Goal: Information Seeking & Learning: Learn about a topic

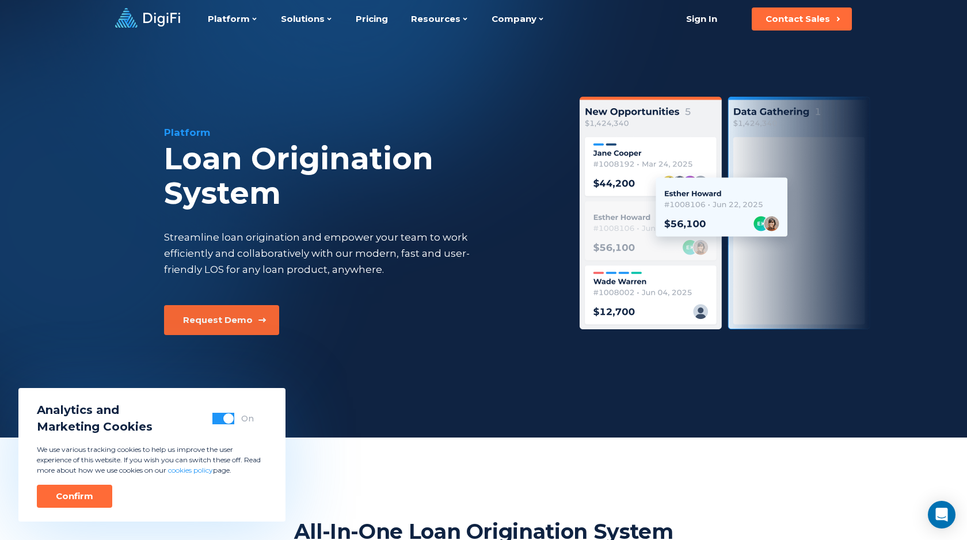
click at [222, 307] on button "Request Demo" at bounding box center [221, 320] width 115 height 30
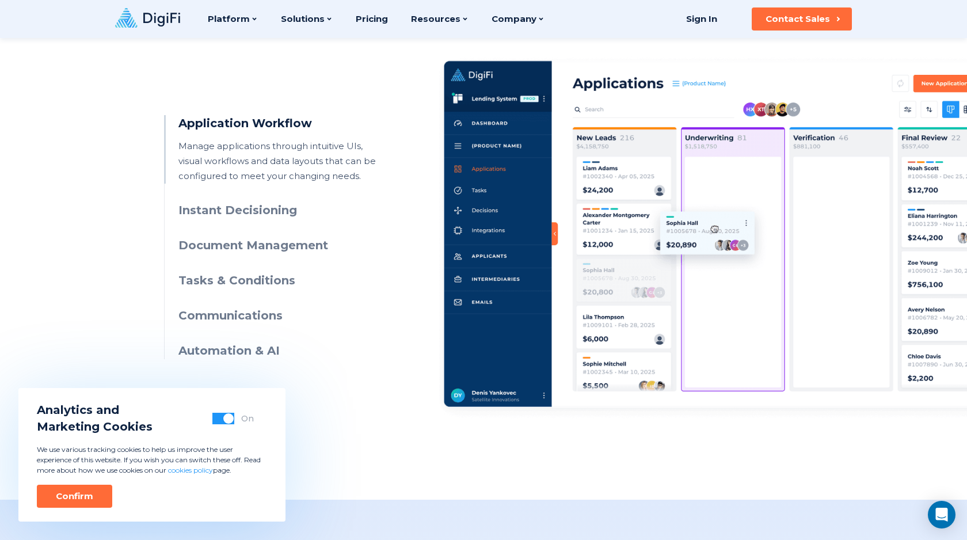
scroll to position [551, 0]
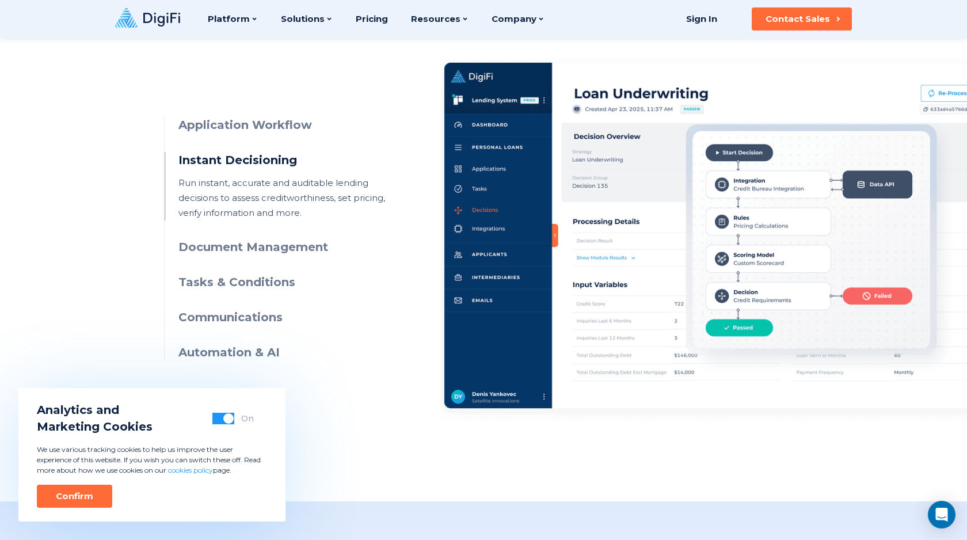
click at [289, 253] on h3 "Document Management" at bounding box center [282, 247] width 209 height 17
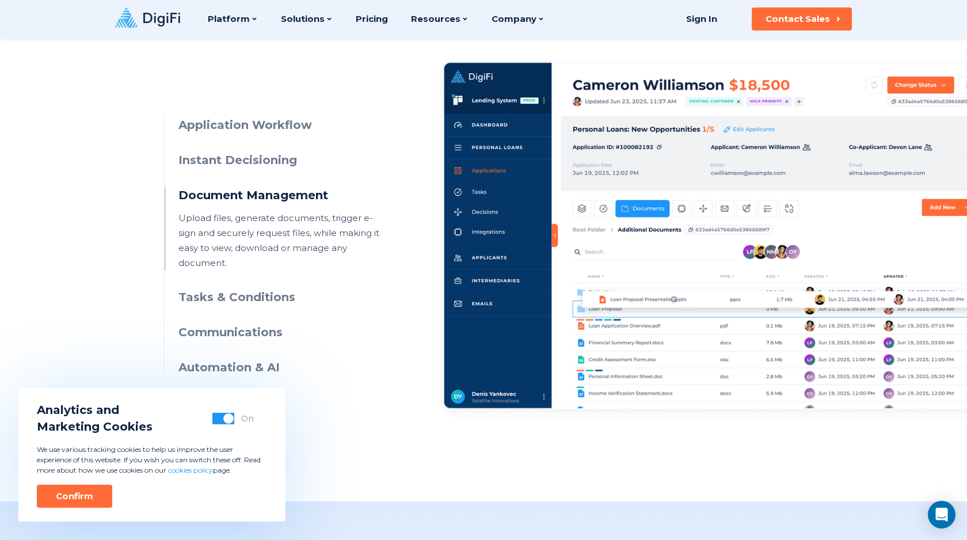
click at [254, 289] on h3 "Tasks & Conditions" at bounding box center [282, 297] width 209 height 17
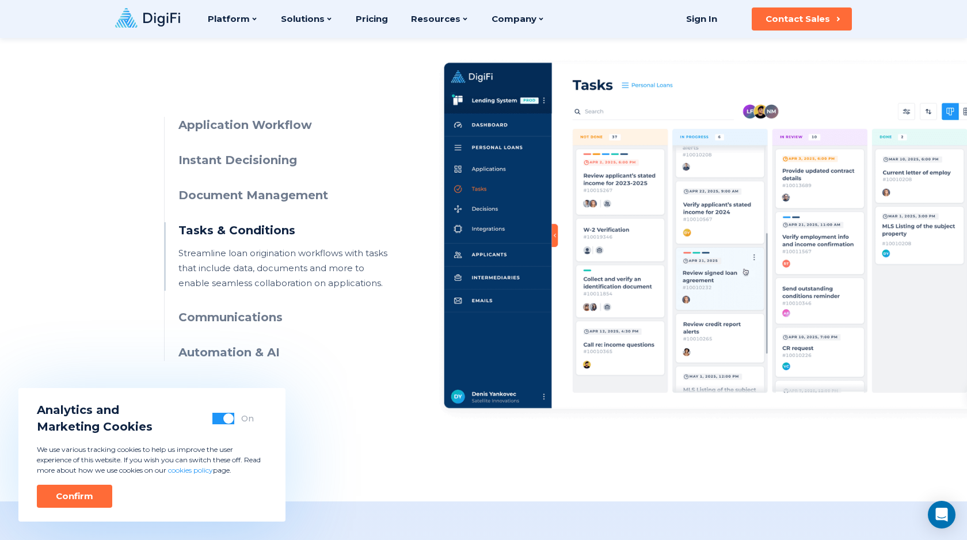
click at [249, 308] on ul "Application Workflow Manage applications through intuitive UIs, visual workflow…" at bounding box center [275, 239] width 223 height 244
click at [245, 328] on ul "Application Workflow Manage applications through intuitive UIs, visual workflow…" at bounding box center [275, 239] width 223 height 244
click at [245, 350] on h3 "Automation & AI" at bounding box center [282, 352] width 209 height 17
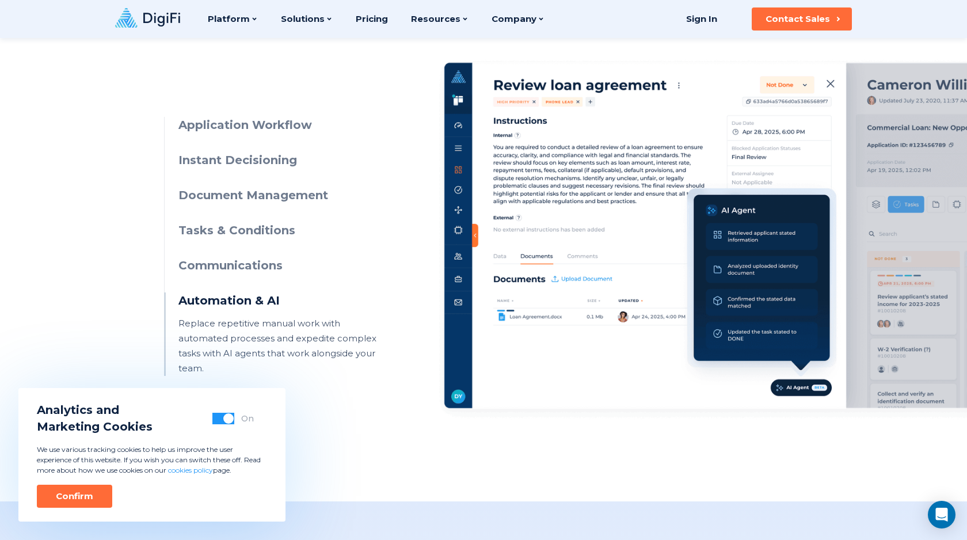
click at [251, 314] on li "Automation & AI Replace repetitive manual work with automated processes and exp…" at bounding box center [282, 333] width 209 height 83
click at [250, 269] on h3 "Communications" at bounding box center [282, 265] width 209 height 17
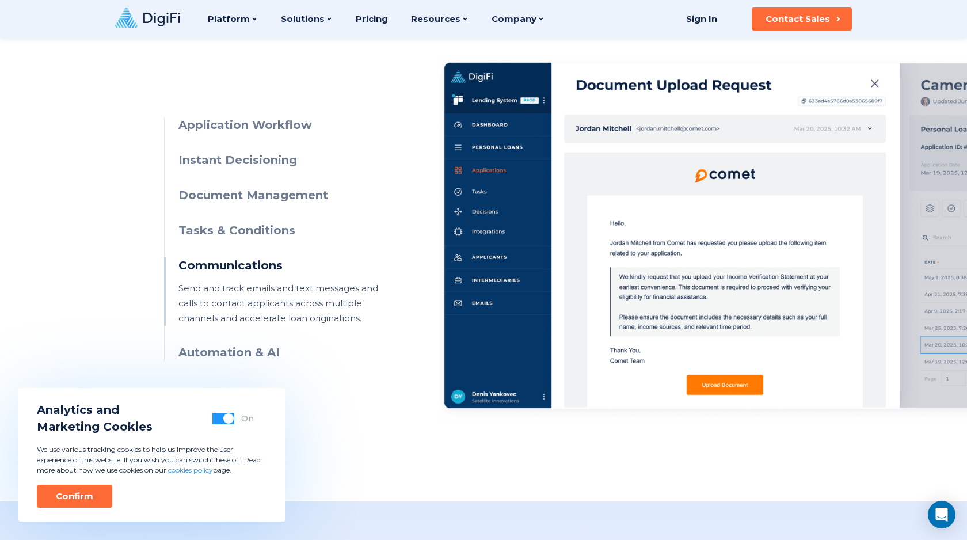
click at [257, 227] on h3 "Tasks & Conditions" at bounding box center [282, 230] width 209 height 17
